Goal: Navigation & Orientation: Find specific page/section

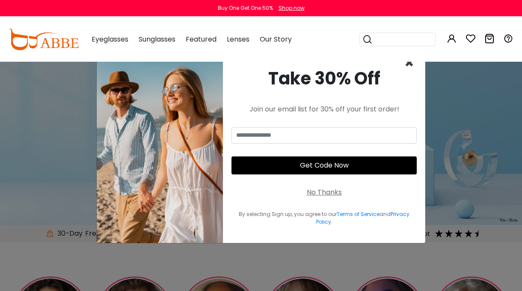
click at [411, 66] on span "×" at bounding box center [409, 63] width 10 height 22
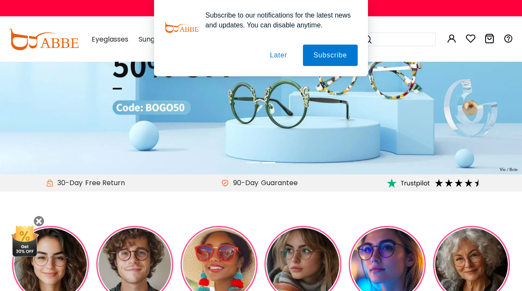
scroll to position [123, 0]
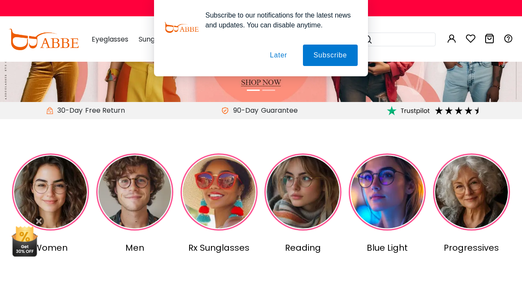
click at [62, 179] on img at bounding box center [50, 191] width 77 height 77
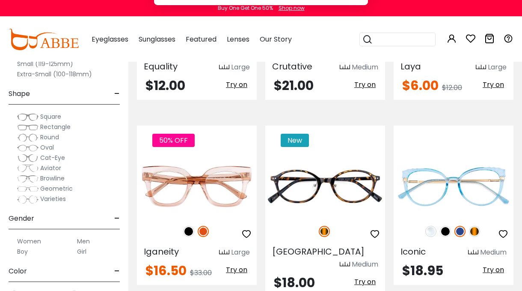
scroll to position [1279, 0]
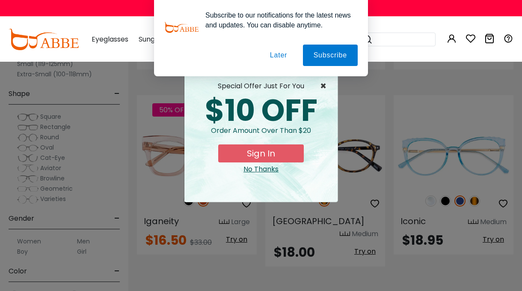
click at [323, 85] on span "×" at bounding box center [325, 86] width 11 height 10
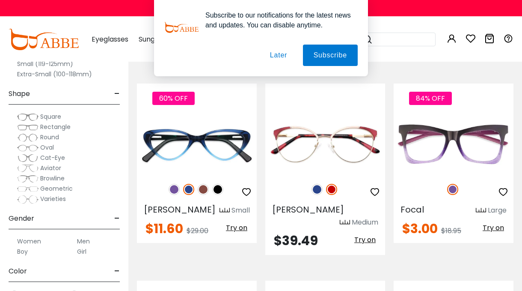
scroll to position [1491, 0]
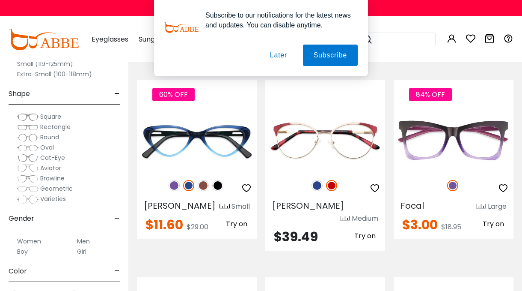
click at [60, 156] on span "Cat-Eye" at bounding box center [52, 157] width 25 height 9
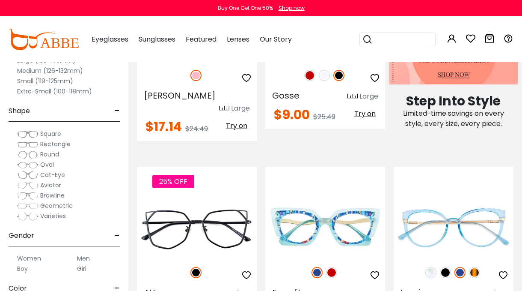
scroll to position [544, 0]
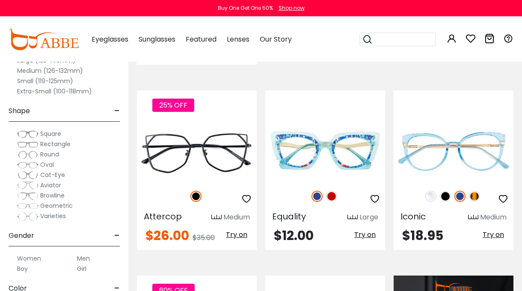
click at [44, 166] on span "Oval" at bounding box center [47, 164] width 14 height 9
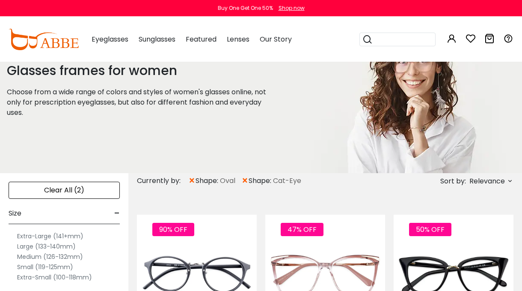
scroll to position [39, 0]
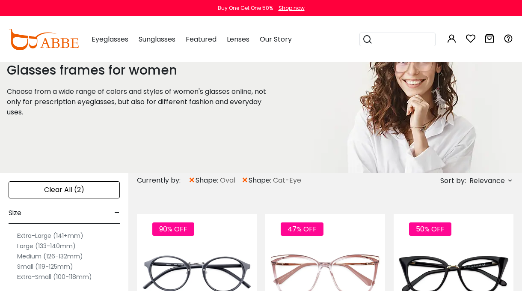
click at [244, 180] on span "×" at bounding box center [244, 179] width 7 height 15
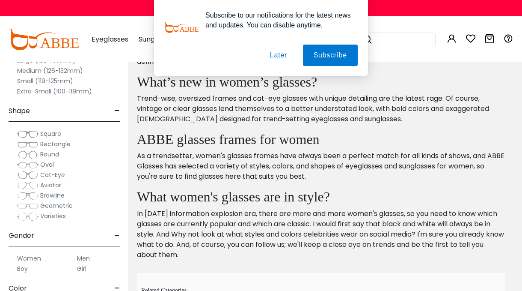
scroll to position [3886, 0]
